Goal: Find contact information: Find contact information

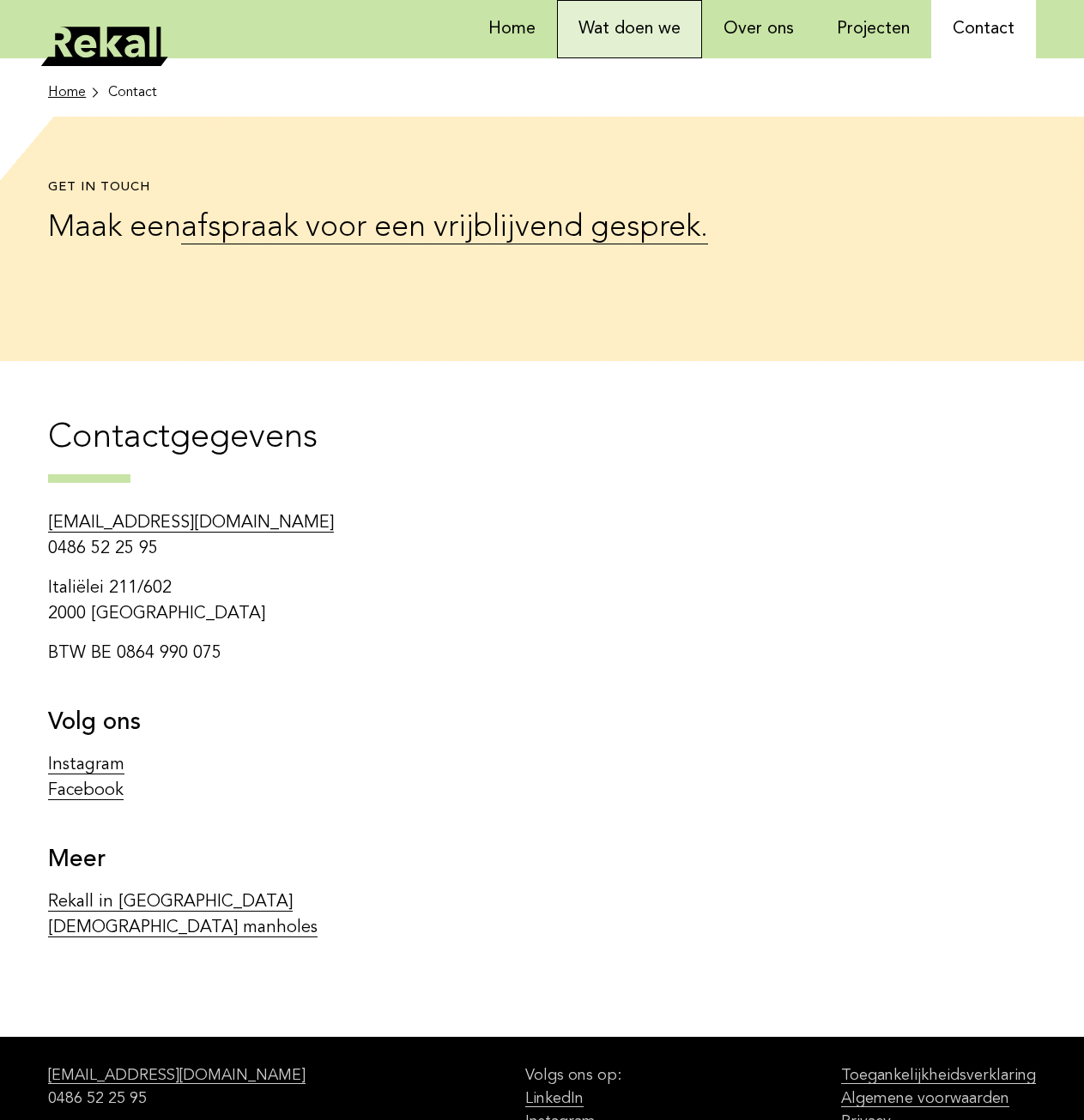
click at [641, 28] on link "Wat doen we" at bounding box center [629, 29] width 145 height 59
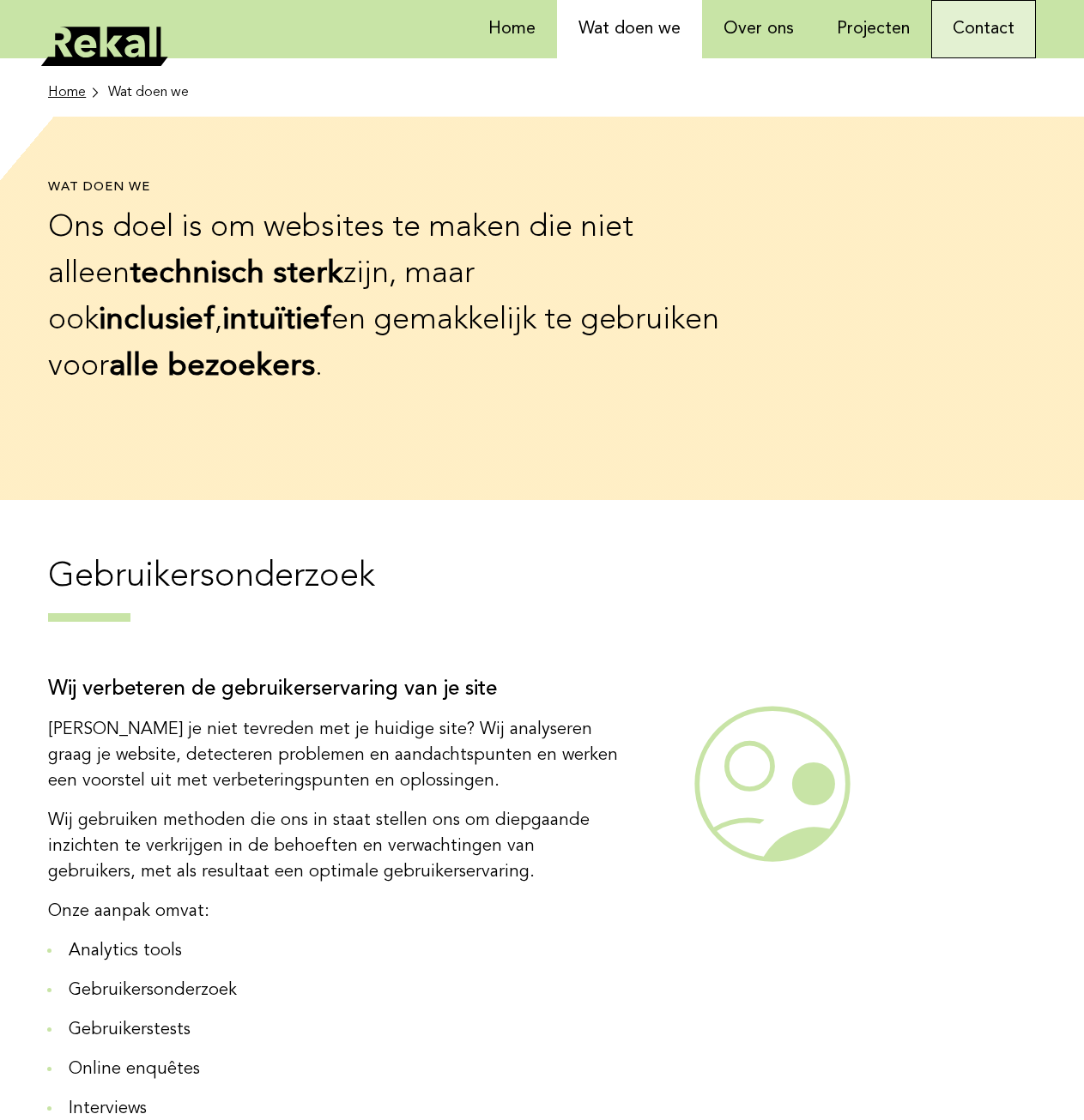
click at [954, 38] on link "Contact" at bounding box center [983, 29] width 104 height 59
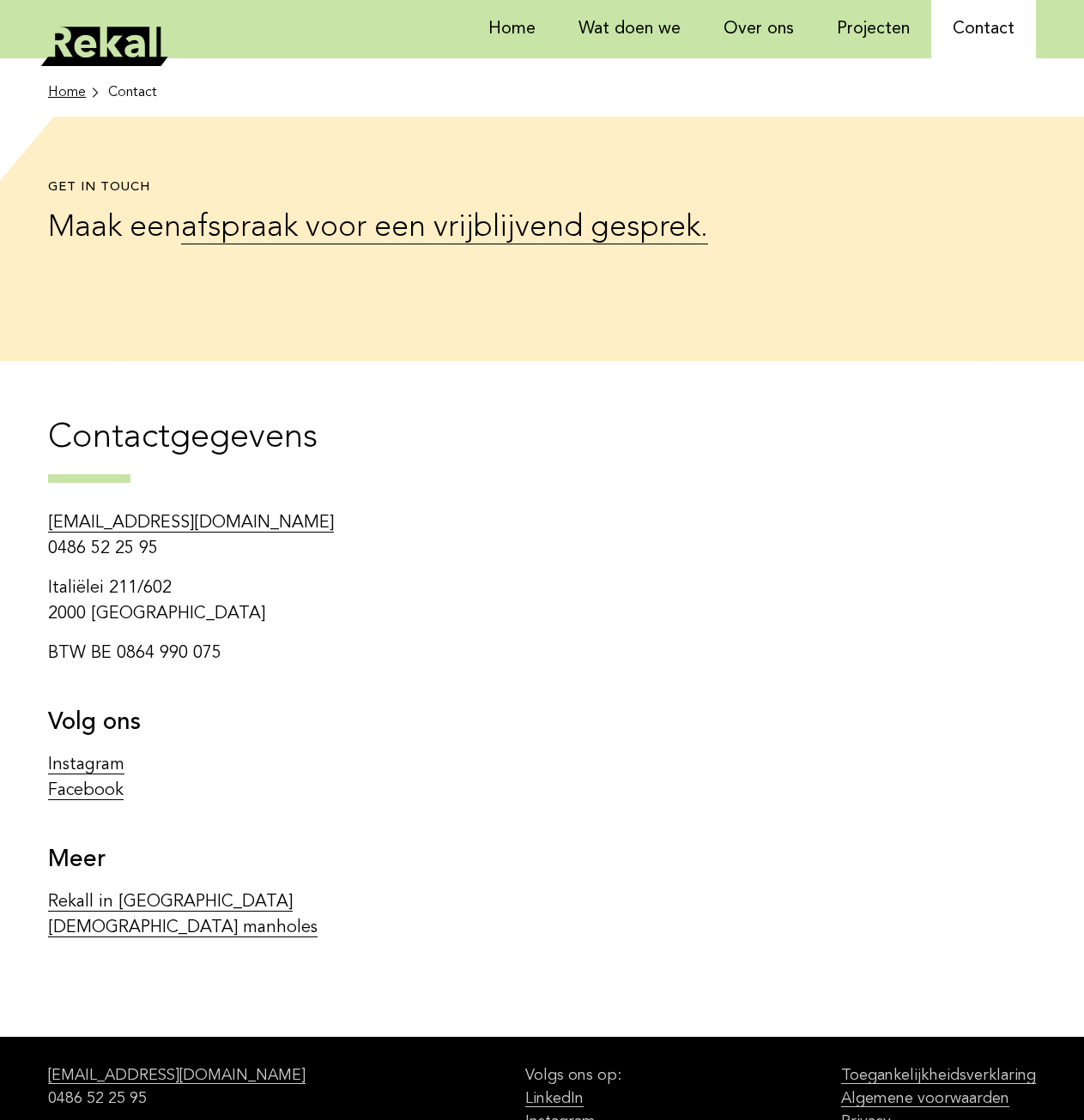
drag, startPoint x: 227, startPoint y: 655, endPoint x: 120, endPoint y: 655, distance: 107.0
click at [120, 655] on p "BTW BE 0864 990 075" at bounding box center [336, 654] width 576 height 26
copy p "0864 990 075"
